Goal: Information Seeking & Learning: Learn about a topic

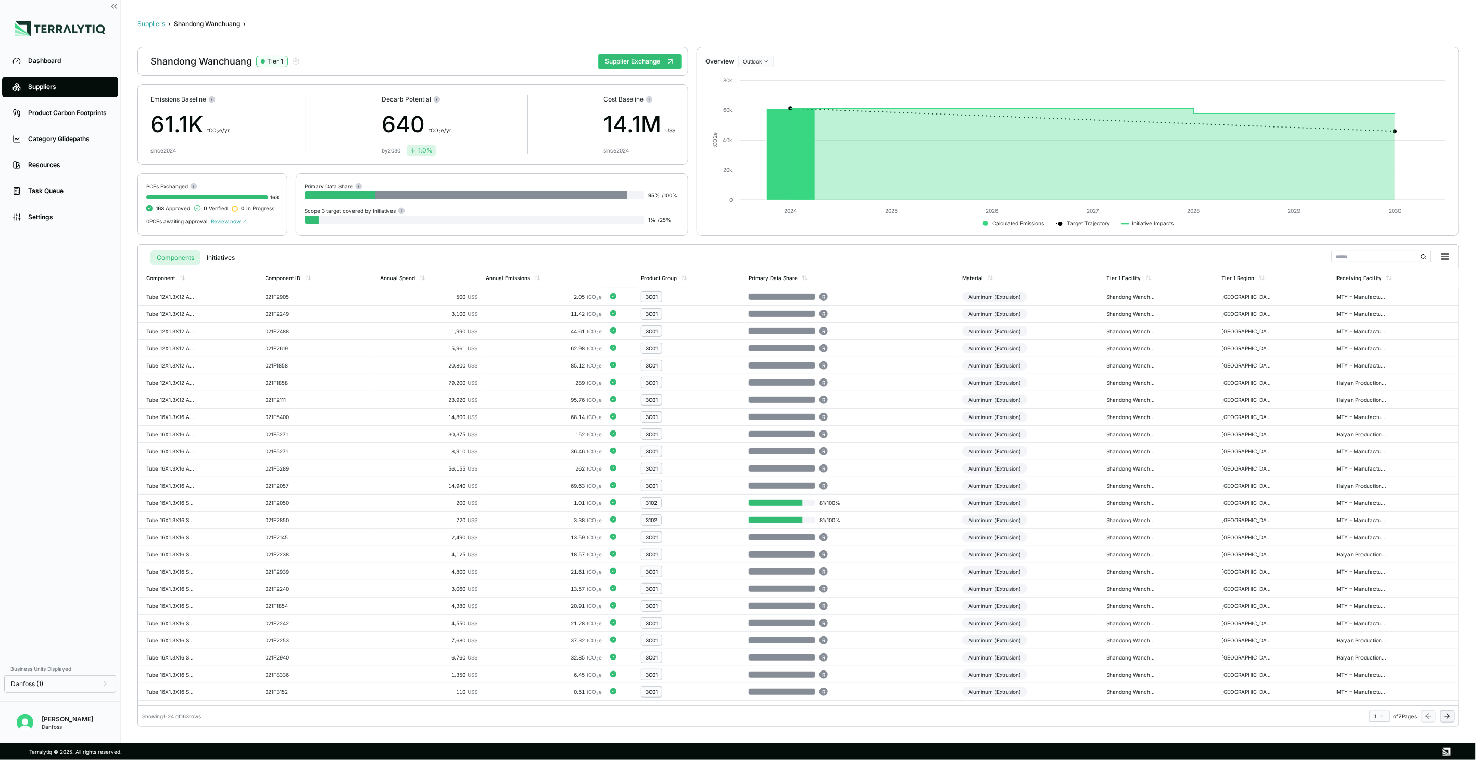
click at [147, 20] on button "Suppliers" at bounding box center [151, 24] width 28 height 8
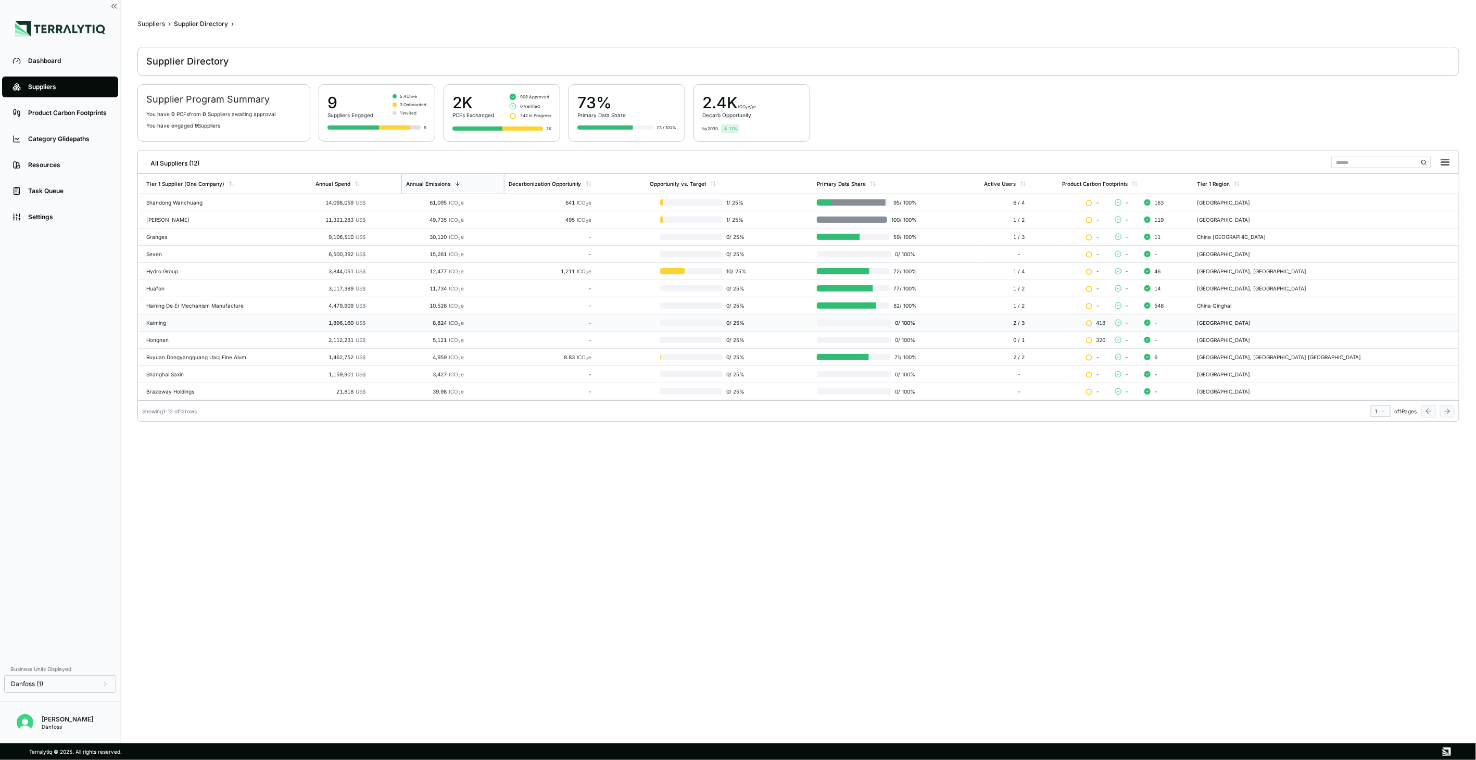
click at [188, 323] on div "Kaiming" at bounding box center [226, 323] width 161 height 6
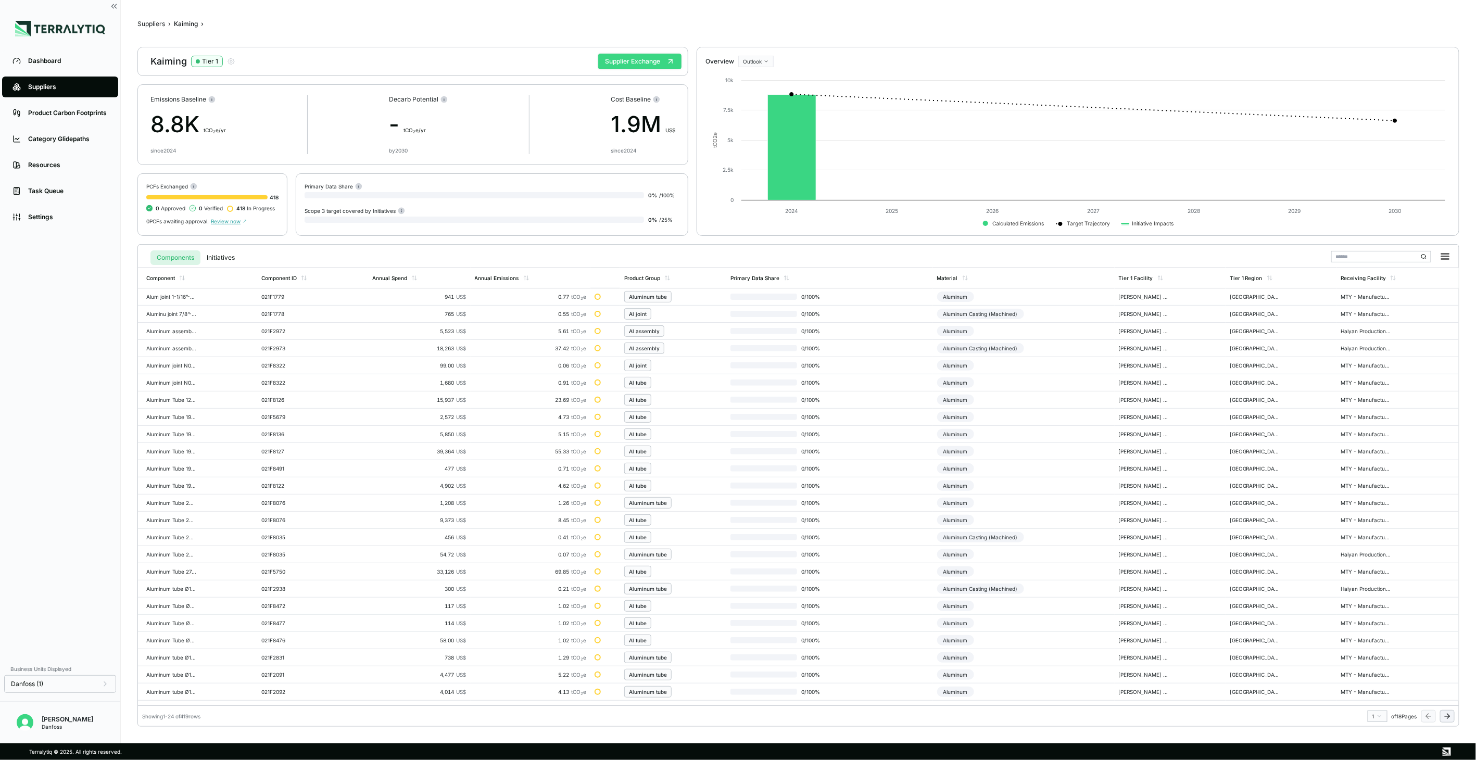
click at [642, 66] on button "Supplier Exchange" at bounding box center [639, 62] width 83 height 16
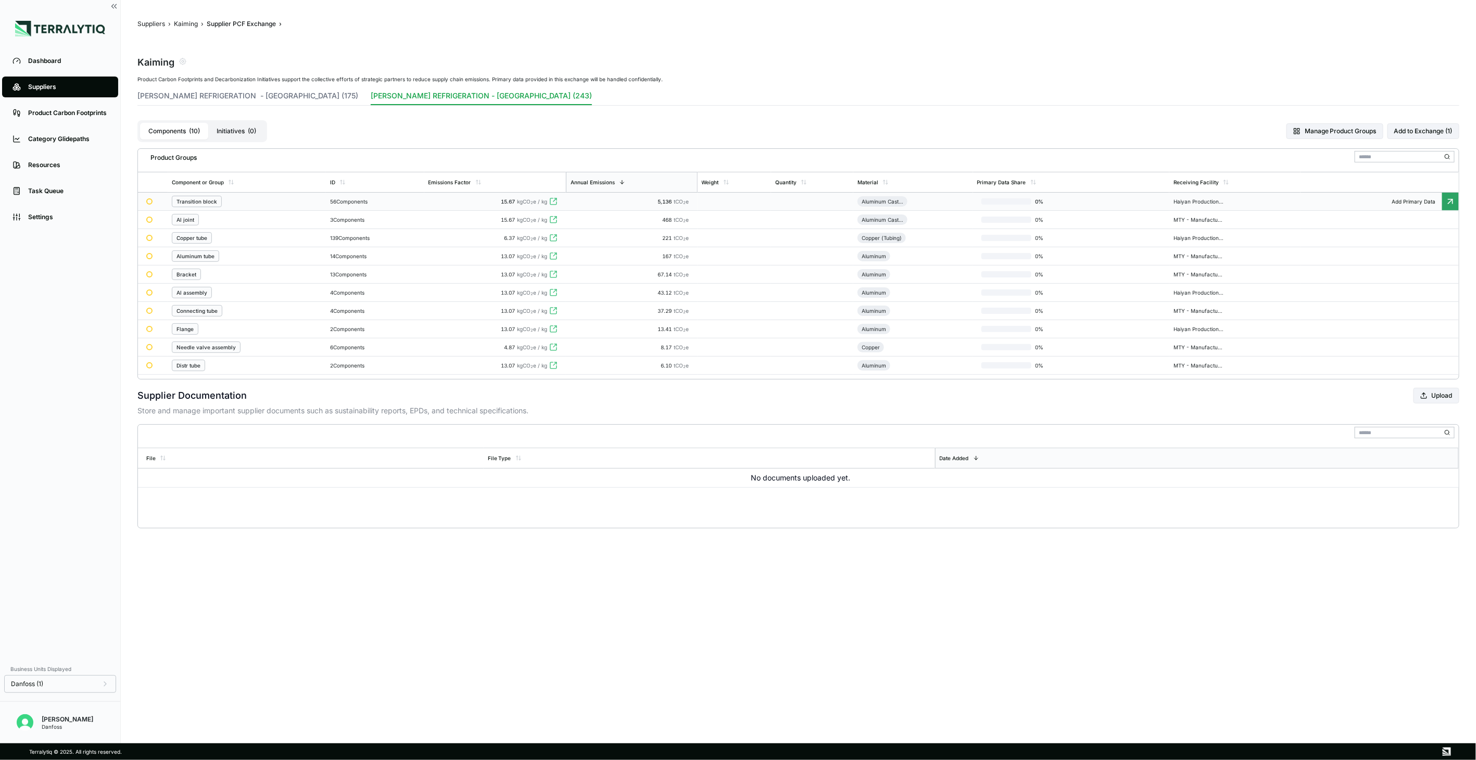
click at [303, 202] on div "Transition block" at bounding box center [247, 201] width 150 height 11
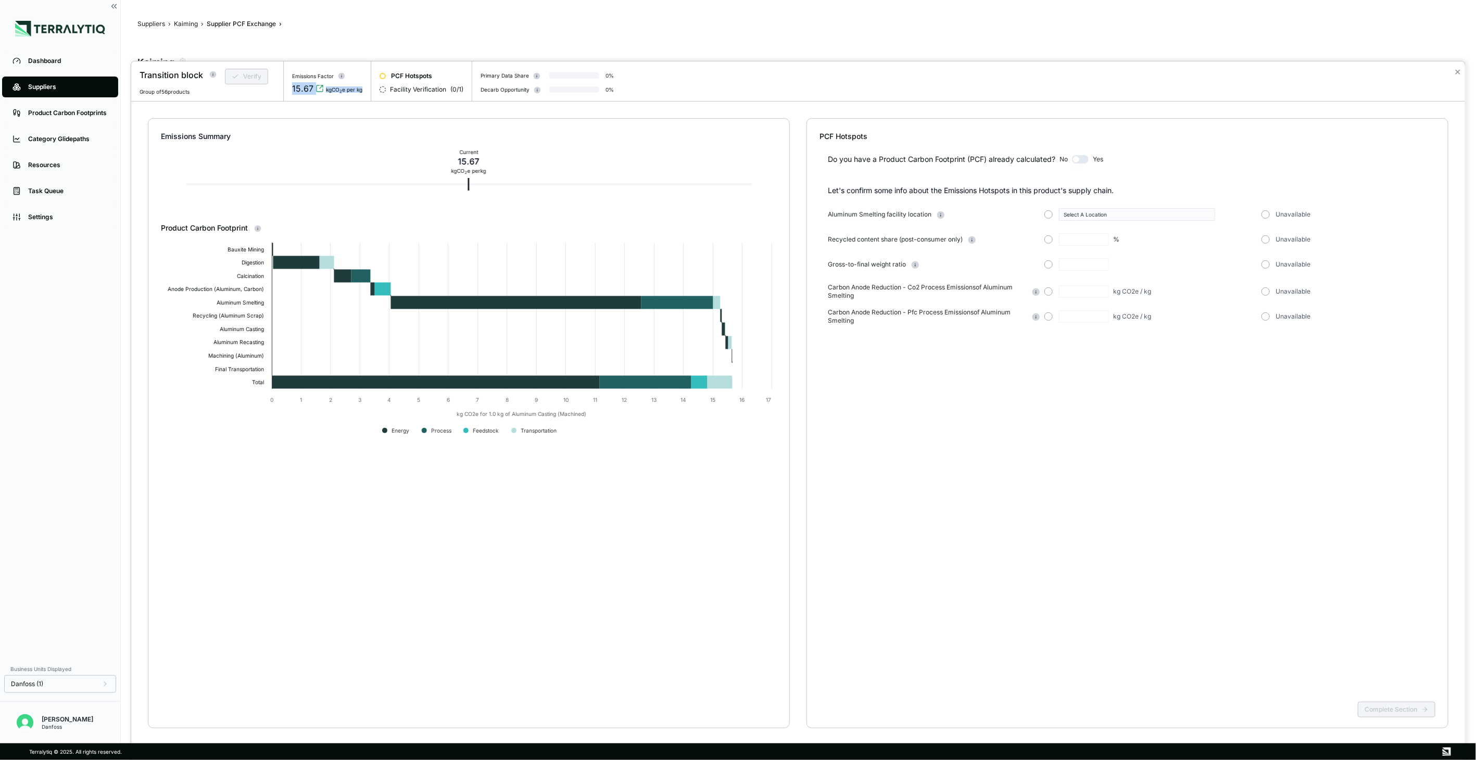
drag, startPoint x: 293, startPoint y: 92, endPoint x: 365, endPoint y: 92, distance: 71.8
click at [365, 92] on div "Emissions Factor 15.67 kgCO 2 e per kg" at bounding box center [327, 81] width 87 height 40
drag, startPoint x: 365, startPoint y: 92, endPoint x: 352, endPoint y: 95, distance: 13.4
click at [352, 95] on div "15.67 kgCO 2 e per kg" at bounding box center [327, 92] width 70 height 20
drag, startPoint x: 826, startPoint y: 213, endPoint x: 933, endPoint y: 217, distance: 107.3
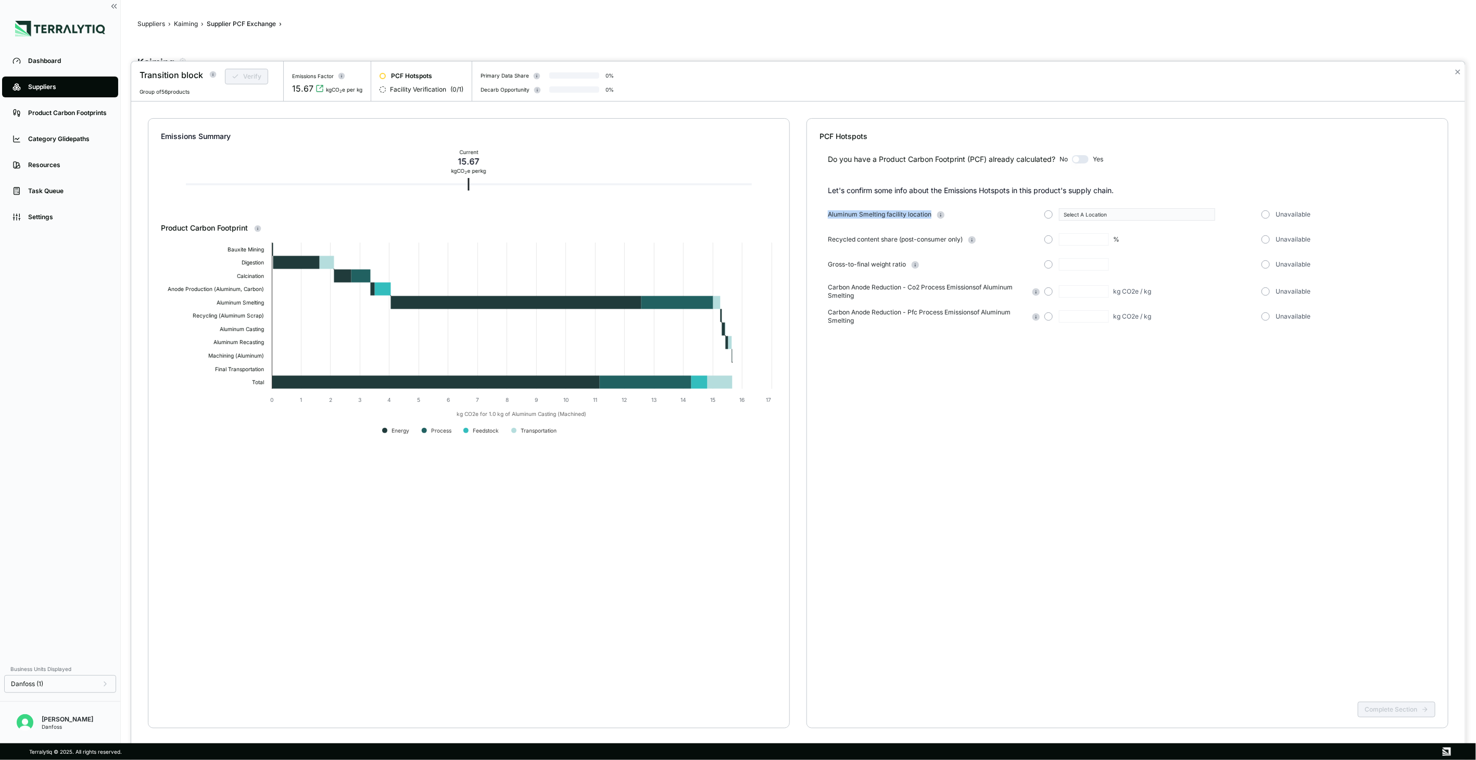
click at [933, 217] on div "Let's confirm some info about the Emissions Hotspots in this product's supply c…" at bounding box center [1128, 255] width 616 height 140
drag, startPoint x: 870, startPoint y: 237, endPoint x: 962, endPoint y: 246, distance: 92.5
click at [962, 246] on div "Recycled content share (post-consumer only) % Unavailable" at bounding box center [1132, 239] width 608 height 12
drag, startPoint x: 962, startPoint y: 246, endPoint x: 936, endPoint y: 271, distance: 36.8
click at [936, 271] on div "Aluminum Smelting facility location Select A Location Unavailable Recycled cont…" at bounding box center [1132, 266] width 608 height 117
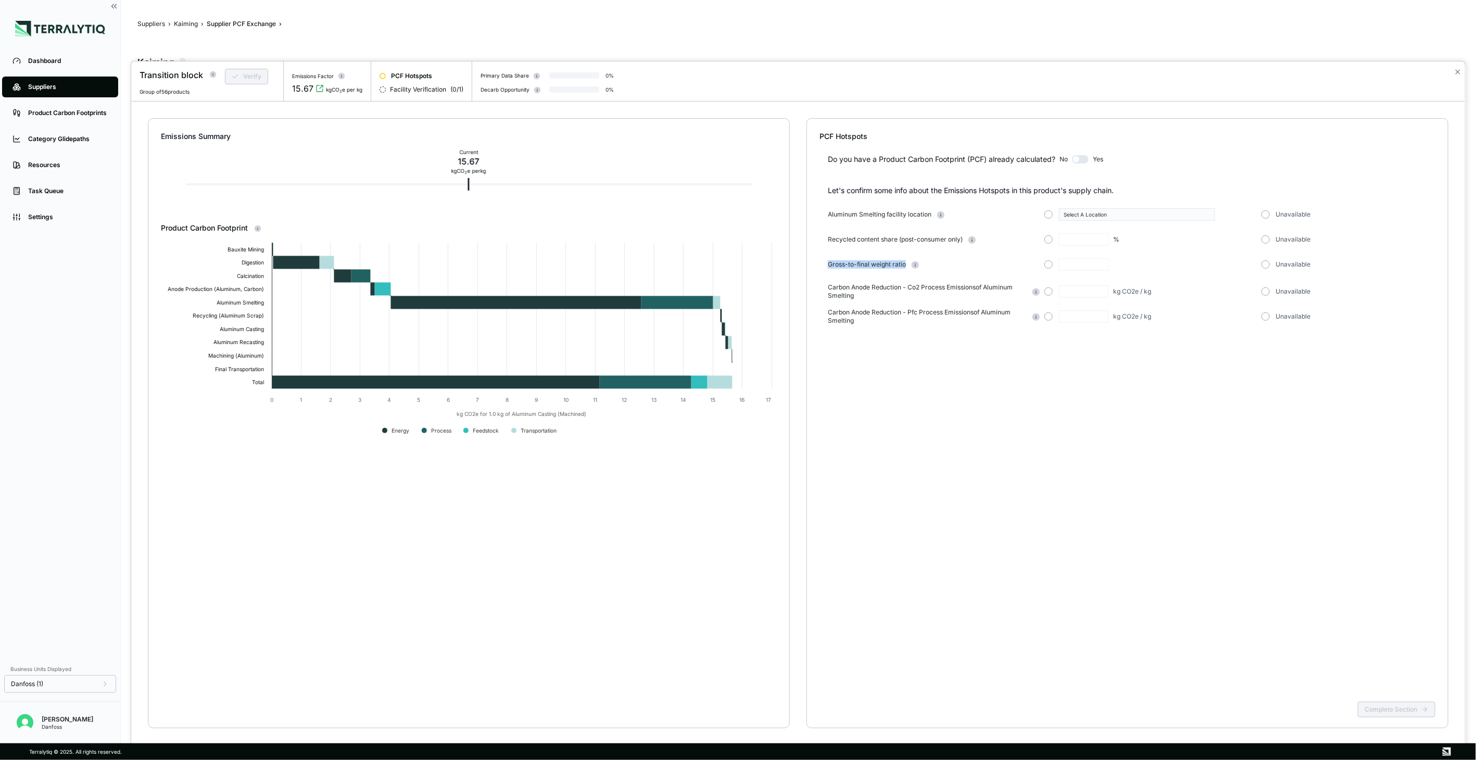
drag, startPoint x: 828, startPoint y: 263, endPoint x: 904, endPoint y: 270, distance: 76.8
click at [904, 270] on div "Gross-to-final weight ratio Unavailable" at bounding box center [1132, 264] width 608 height 12
click at [1156, 612] on div "Do you have a Product Carbon Footprint (PCF) already calculated? No Yes Let's c…" at bounding box center [1128, 420] width 616 height 556
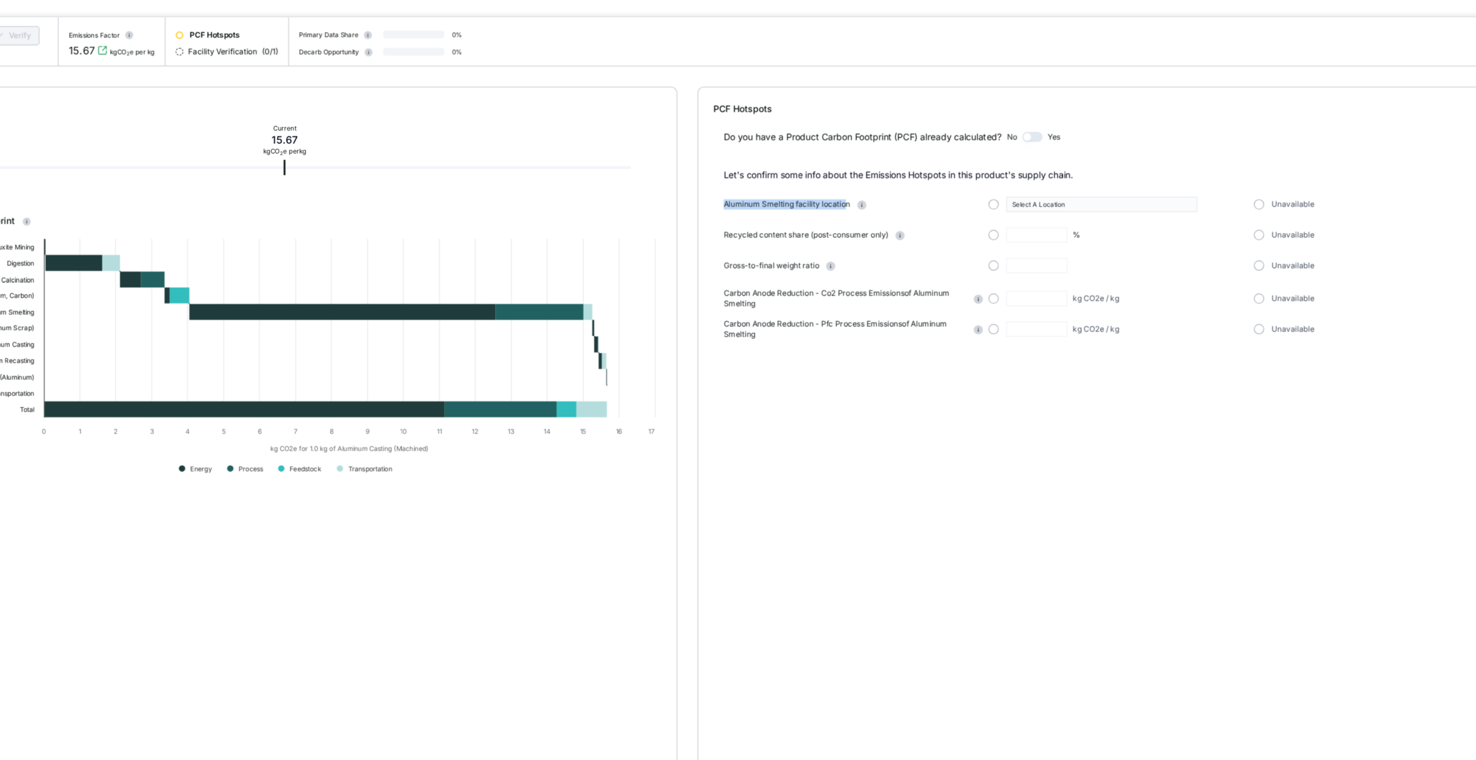
drag, startPoint x: 853, startPoint y: 214, endPoint x: 928, endPoint y: 216, distance: 75.0
click at [928, 216] on span "Aluminum Smelting facility location" at bounding box center [880, 214] width 104 height 8
drag, startPoint x: 918, startPoint y: 243, endPoint x: 965, endPoint y: 246, distance: 47.5
click at [965, 246] on div "Aluminum Smelting facility location Select A Location Unavailable Recycled cont…" at bounding box center [1132, 266] width 608 height 117
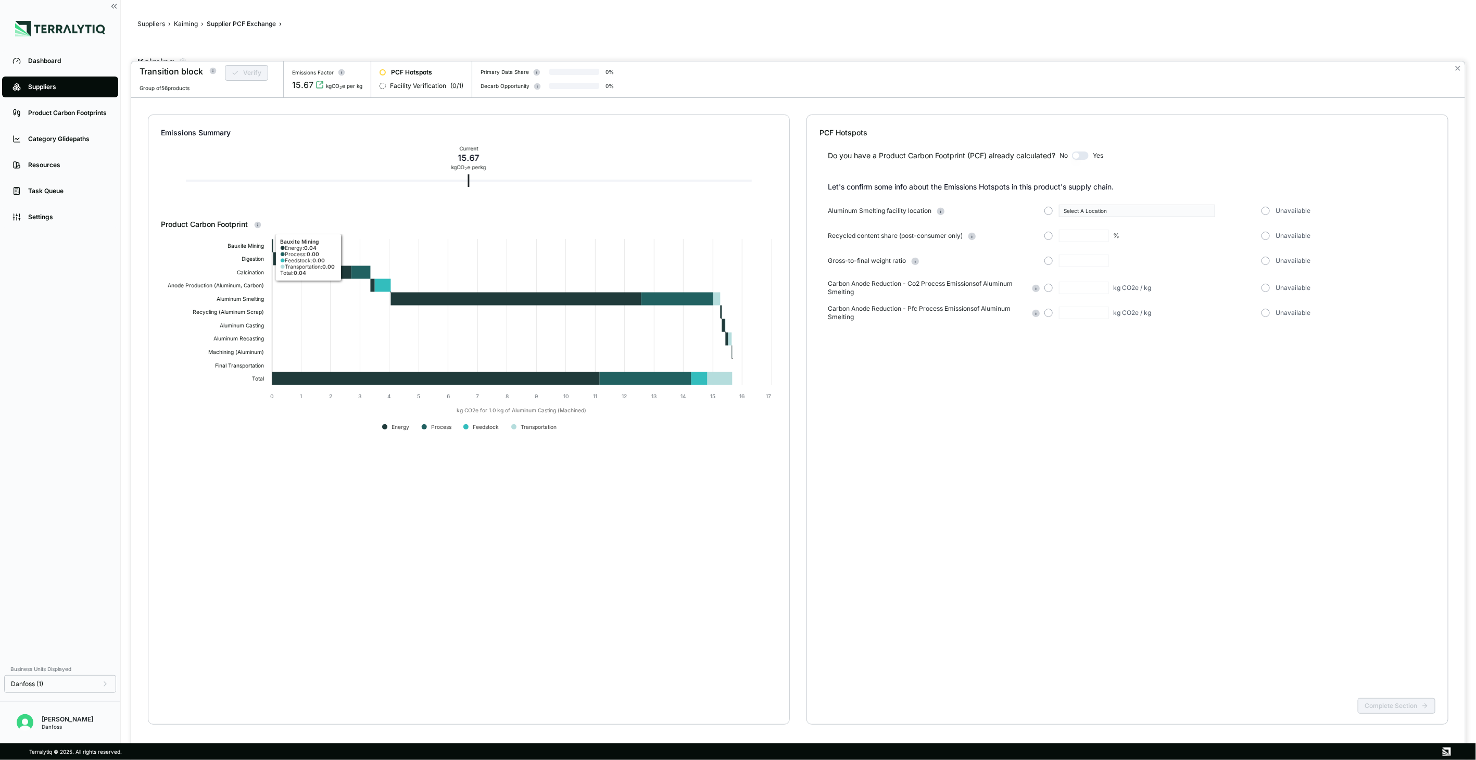
click at [346, 132] on div "Emissions Summary" at bounding box center [469, 133] width 616 height 10
drag, startPoint x: 474, startPoint y: 162, endPoint x: 490, endPoint y: 142, distance: 26.3
click at [490, 142] on div "Emissions Summary Current 15.67 kg CO 2 e per kg" at bounding box center [469, 167] width 616 height 104
click at [1457, 63] on button "✕" at bounding box center [1457, 68] width 7 height 12
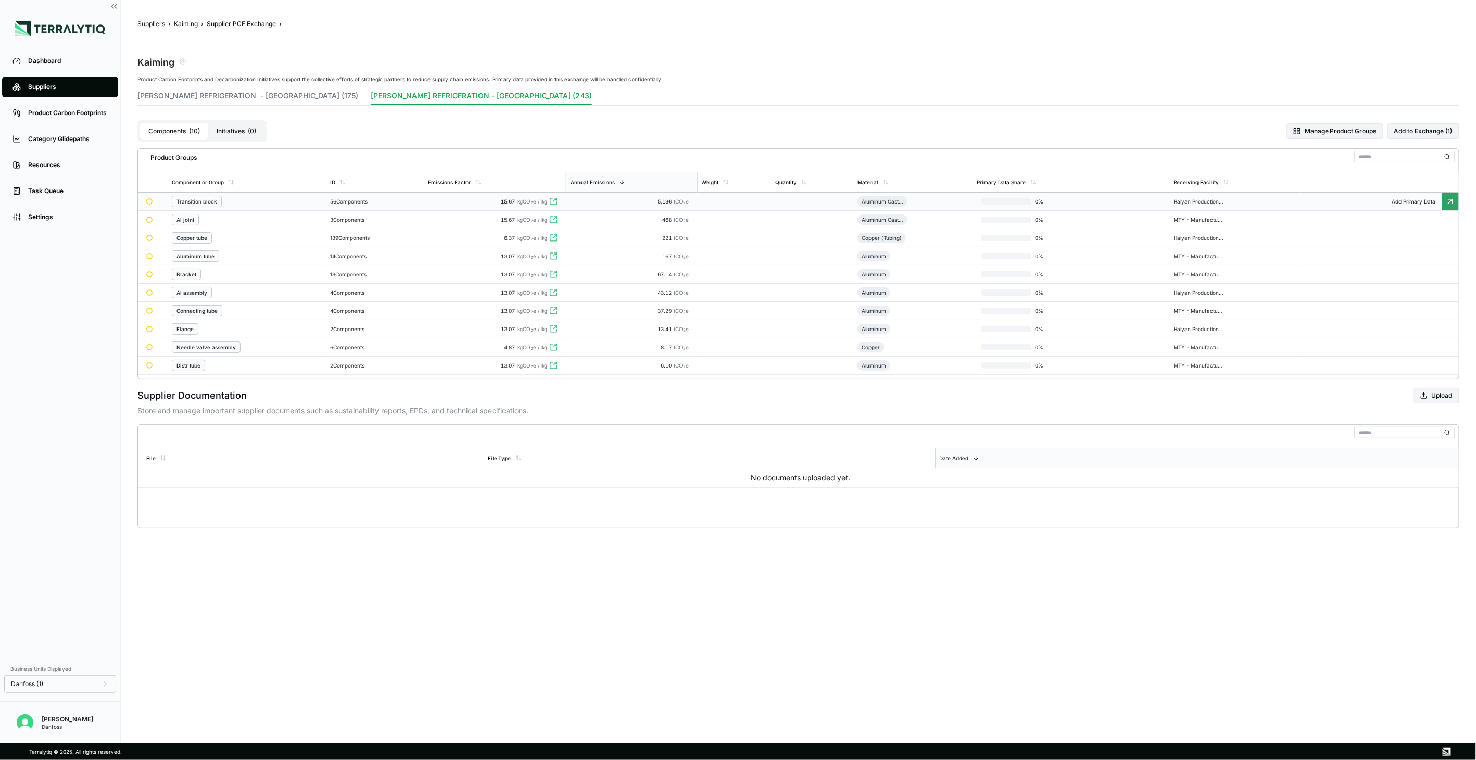
click at [673, 204] on span "5,136" at bounding box center [666, 201] width 16 height 6
